Goal: Navigation & Orientation: Find specific page/section

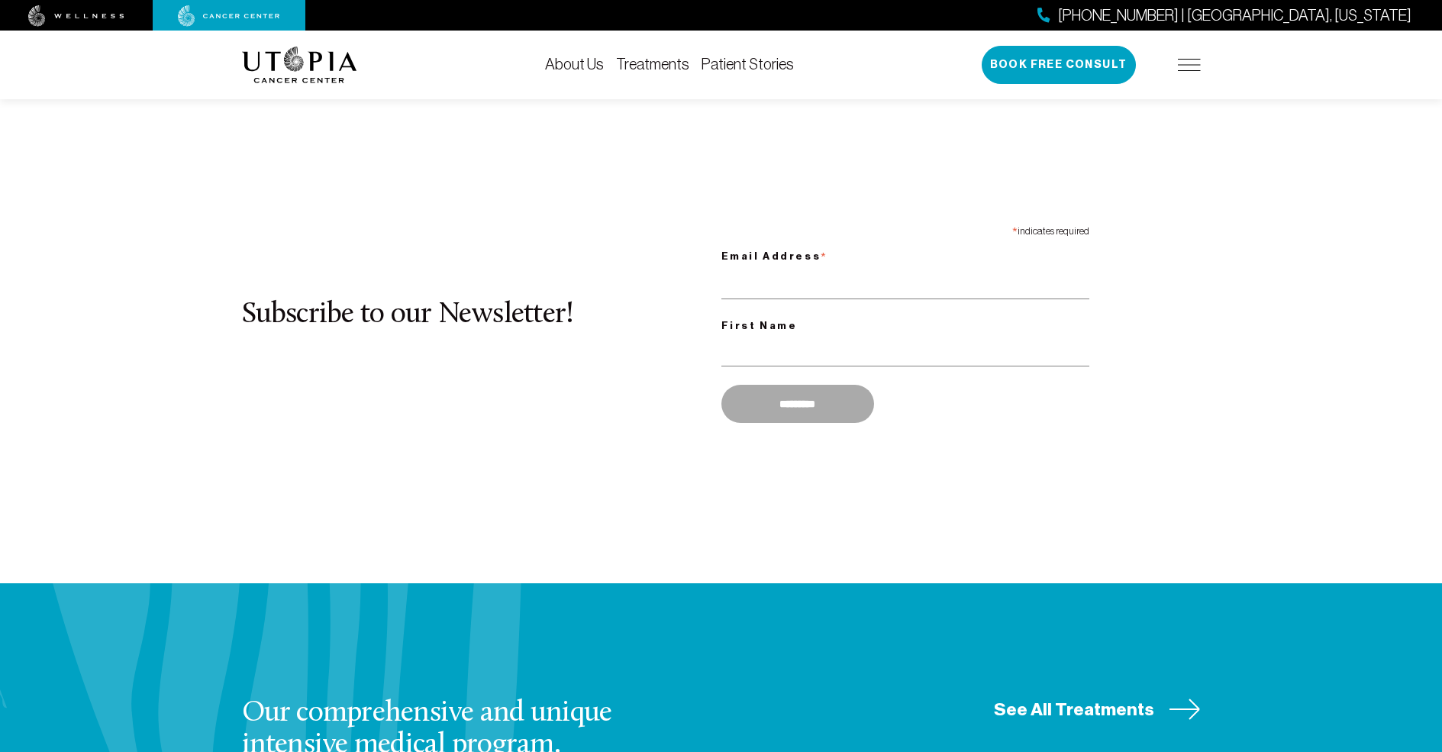
scroll to position [1019, 0]
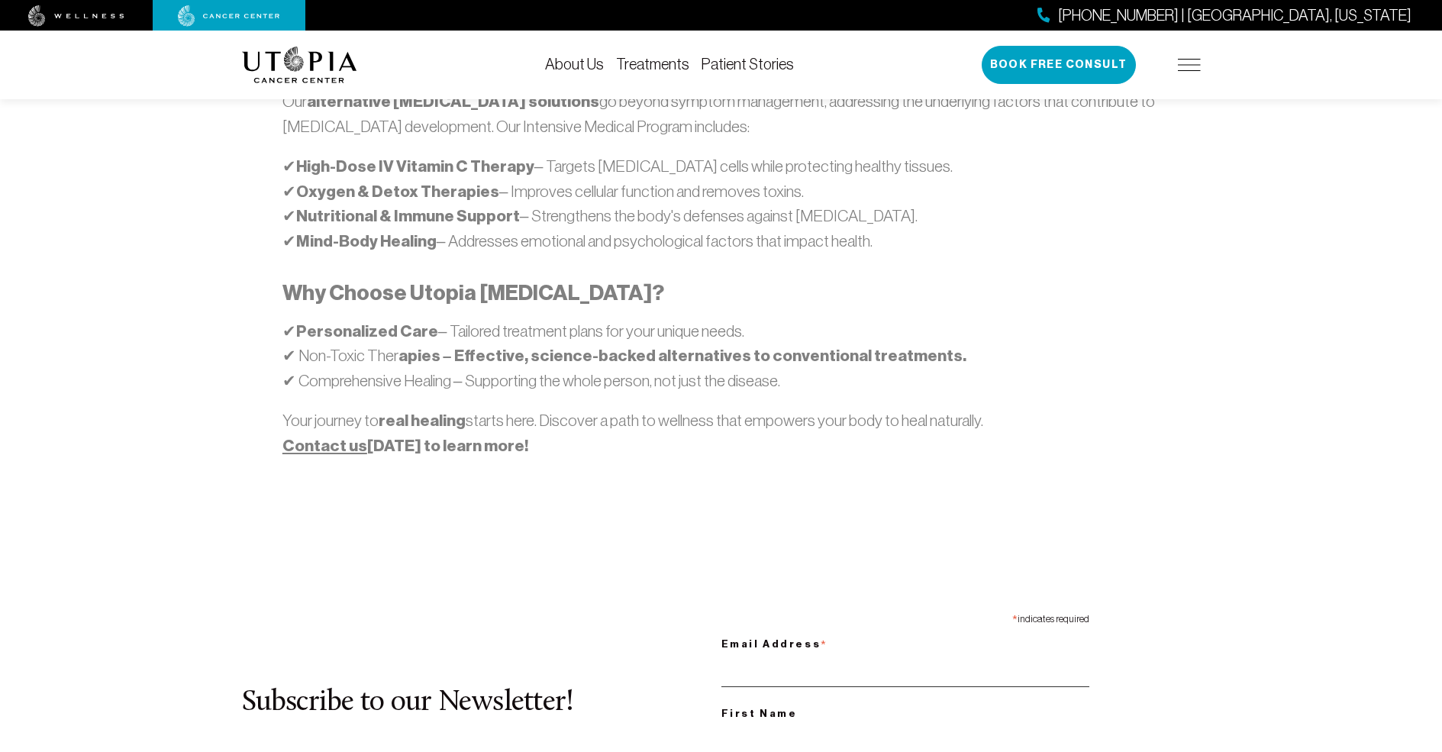
click at [905, 656] on input "Email Address *" at bounding box center [906, 671] width 368 height 31
type input "**********"
click at [905, 723] on input "First Name" at bounding box center [906, 738] width 368 height 31
type input "*******"
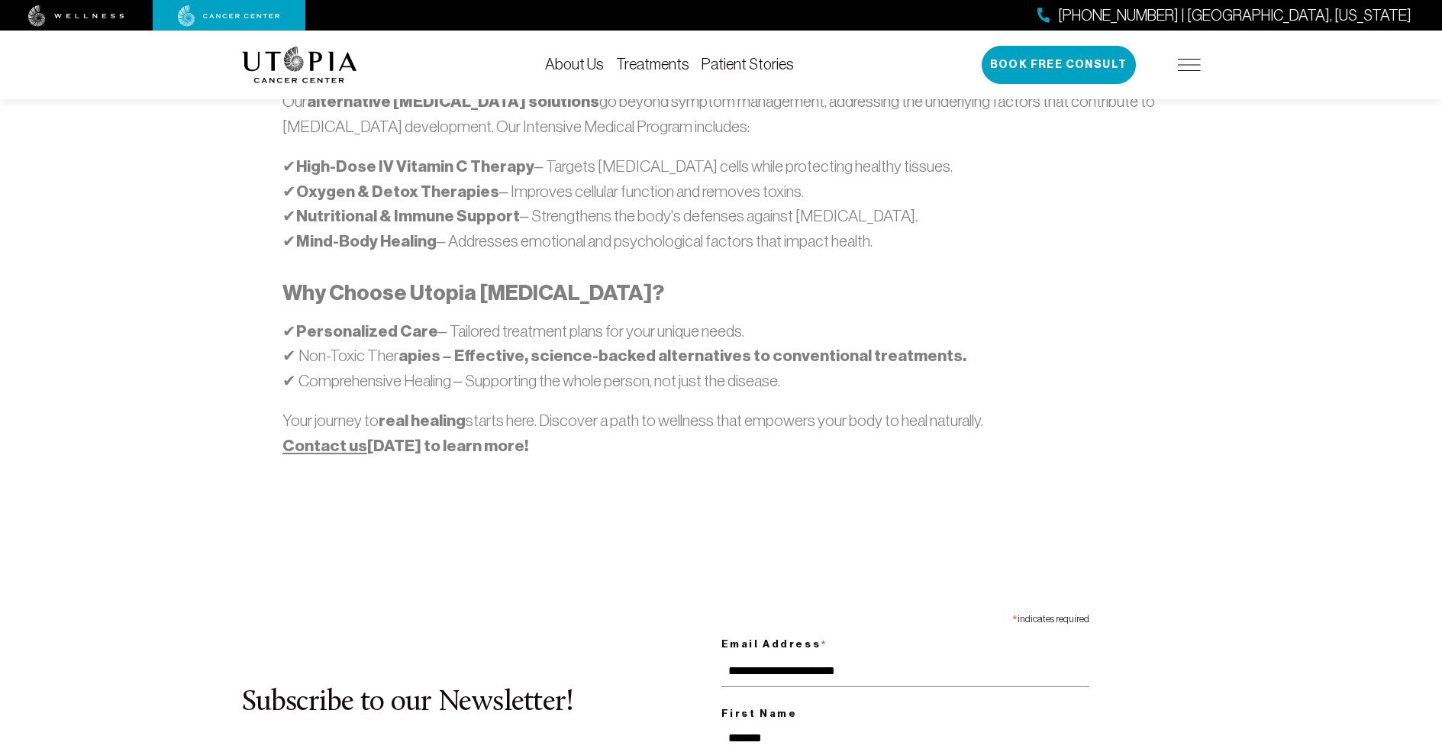
click at [76, 15] on img at bounding box center [76, 15] width 96 height 21
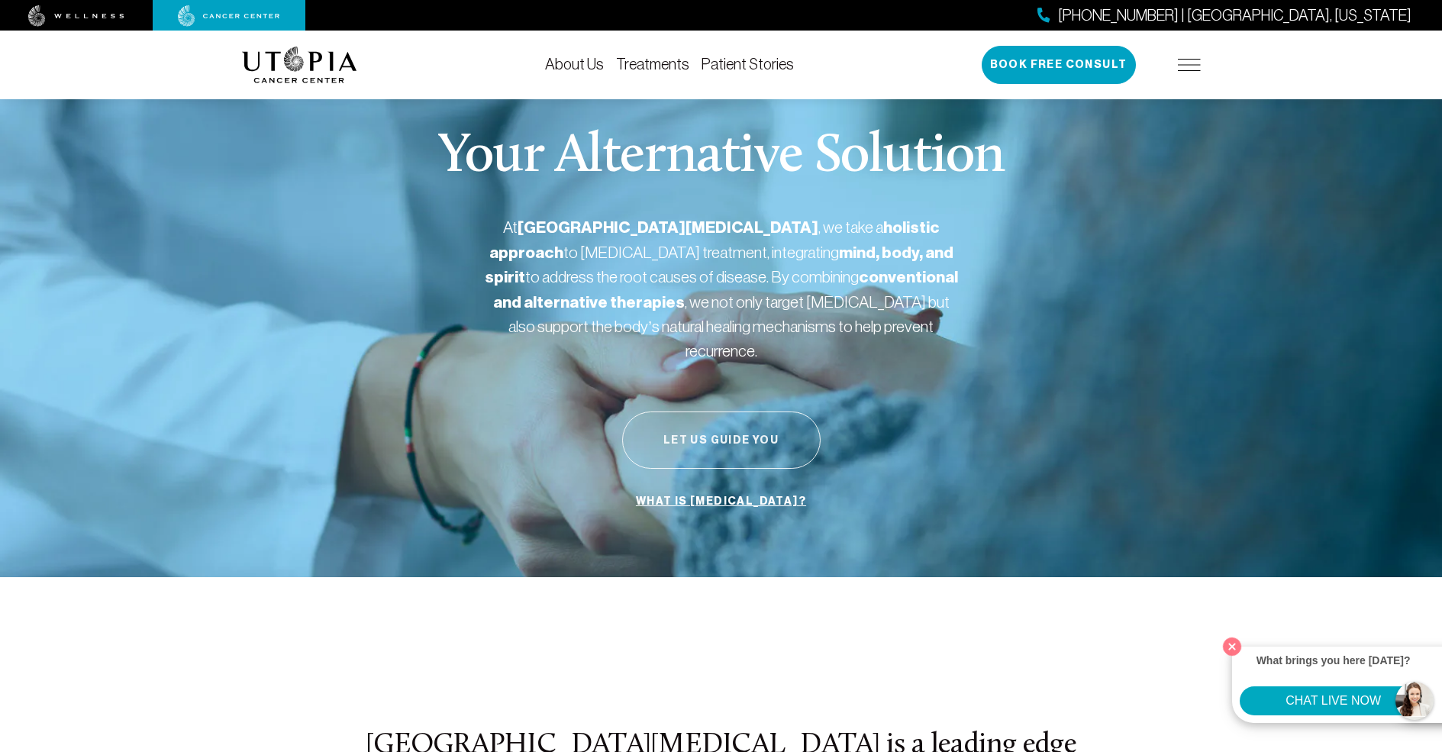
click at [721, 415] on button "Let Us Guide You" at bounding box center [721, 440] width 199 height 57
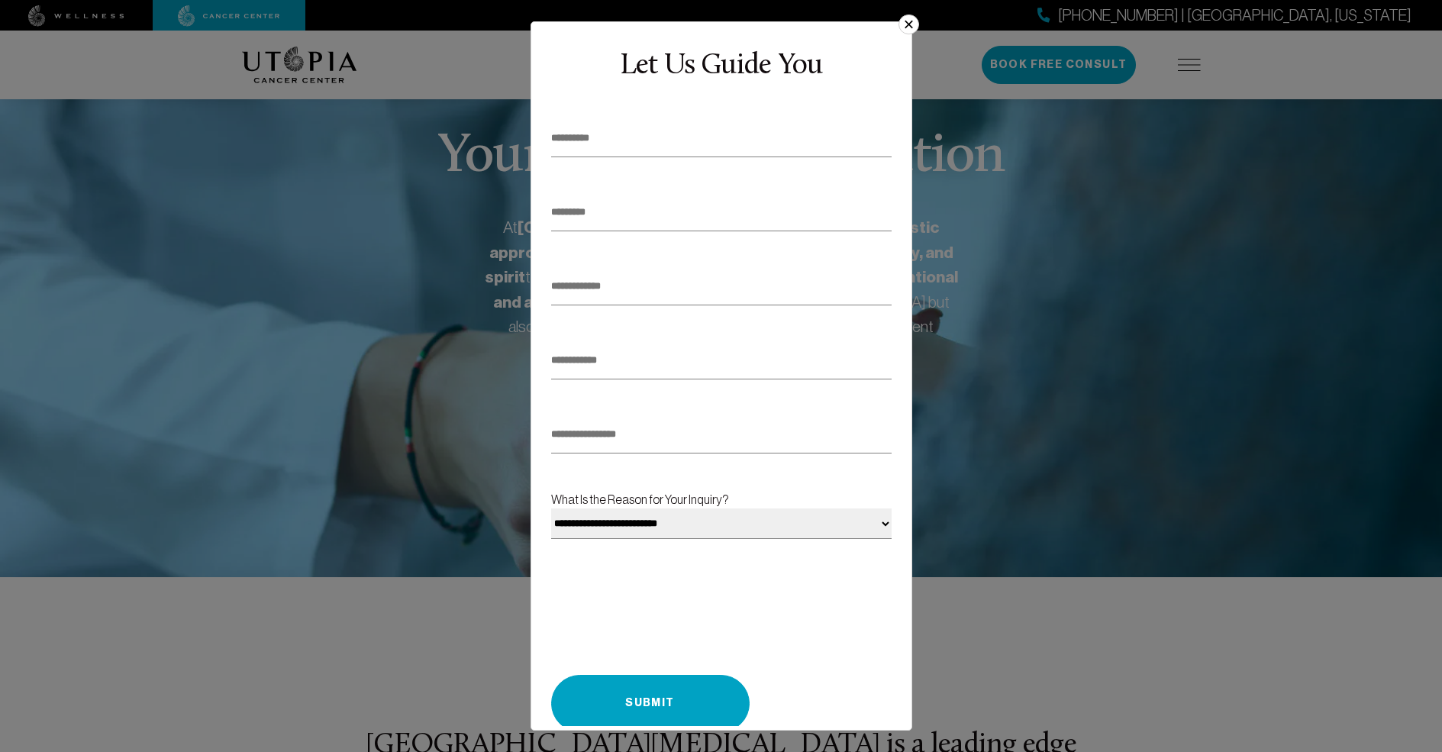
click at [903, 30] on button "×" at bounding box center [909, 25] width 20 height 20
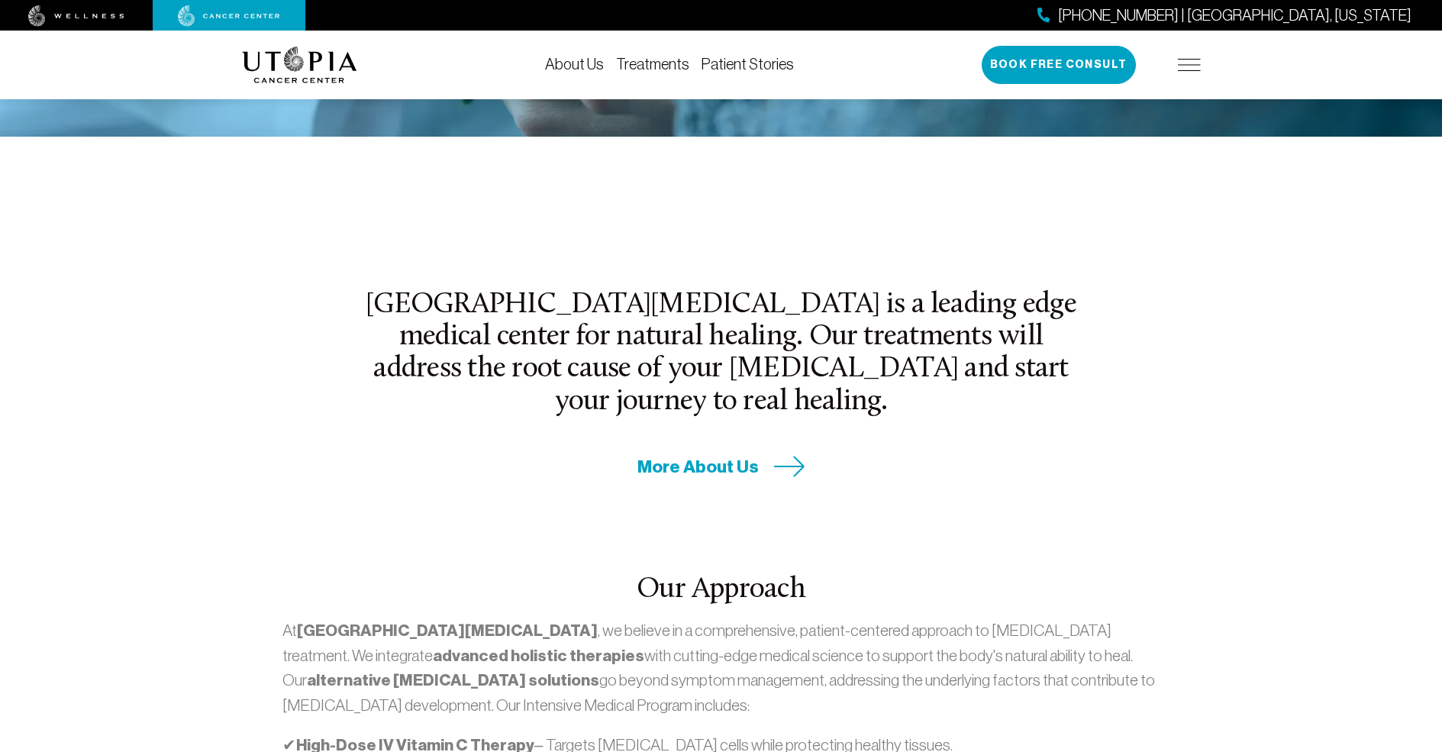
scroll to position [534, 0]
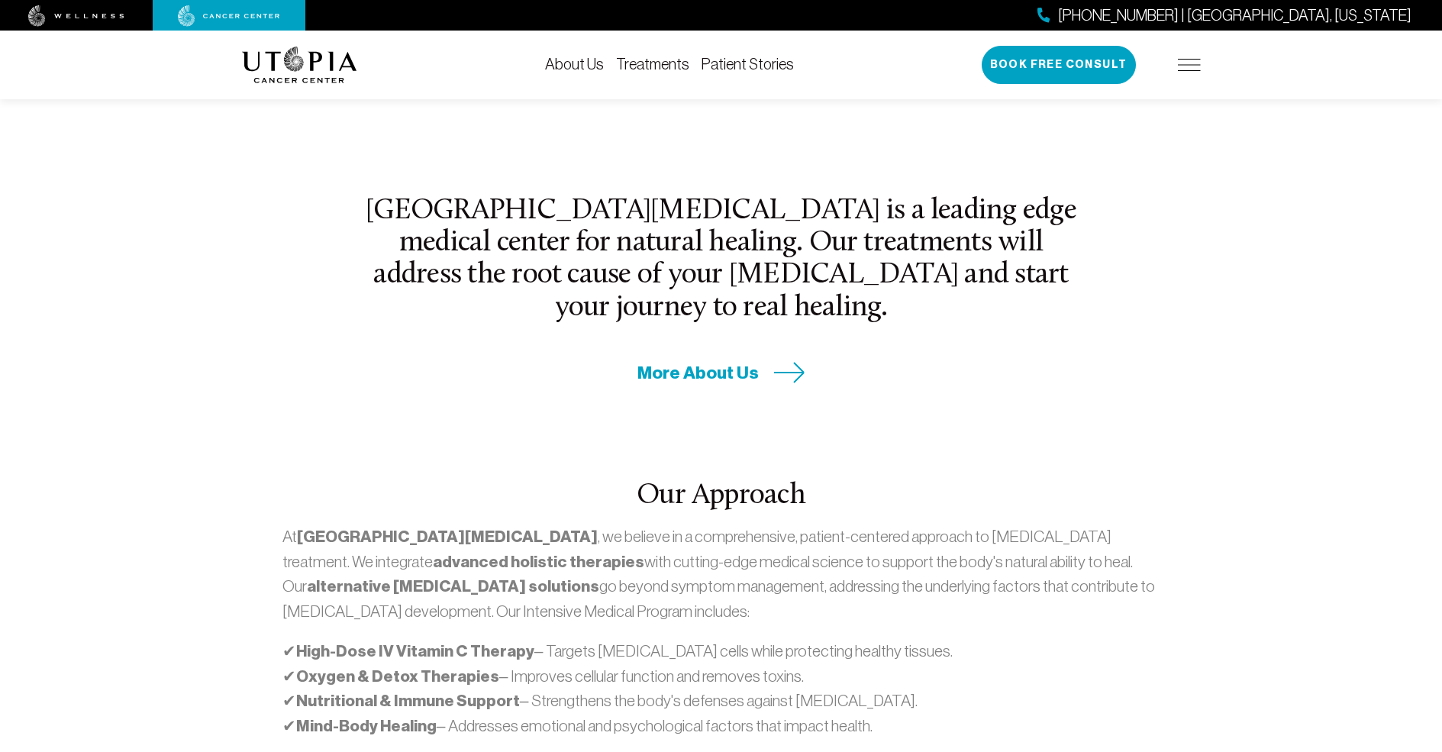
click at [1189, 65] on img at bounding box center [1189, 65] width 23 height 12
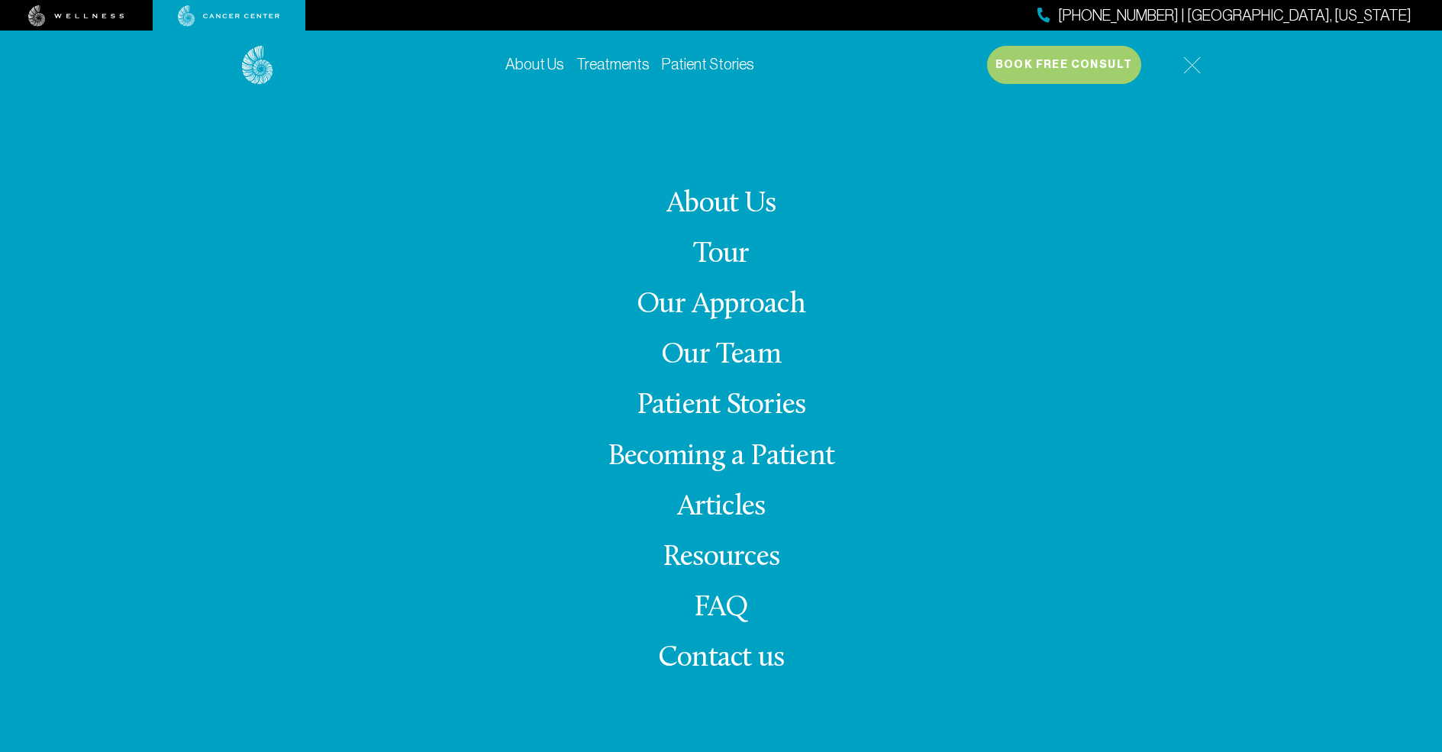
scroll to position [199, 0]
click at [721, 204] on link "About Us" at bounding box center [721, 204] width 109 height 30
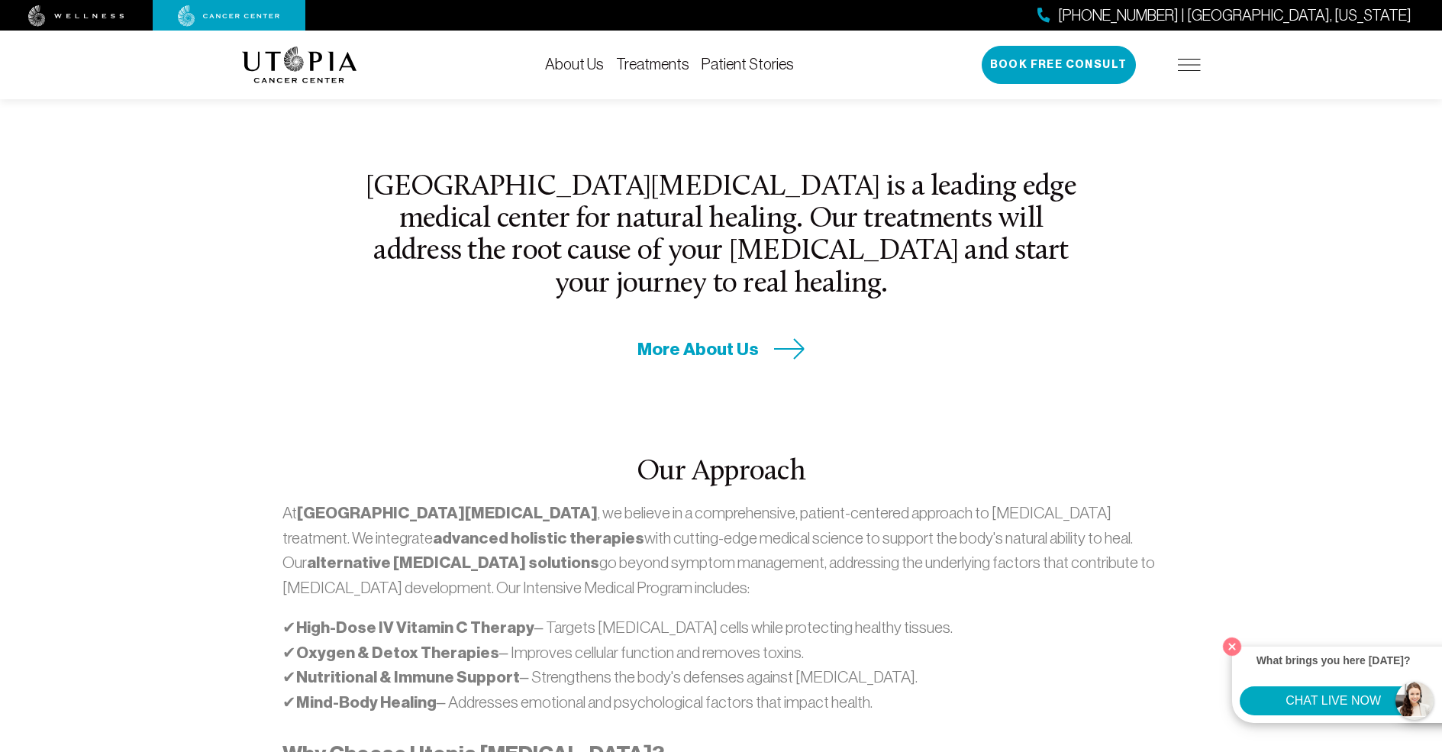
scroll to position [609, 0]
